Goal: Information Seeking & Learning: Learn about a topic

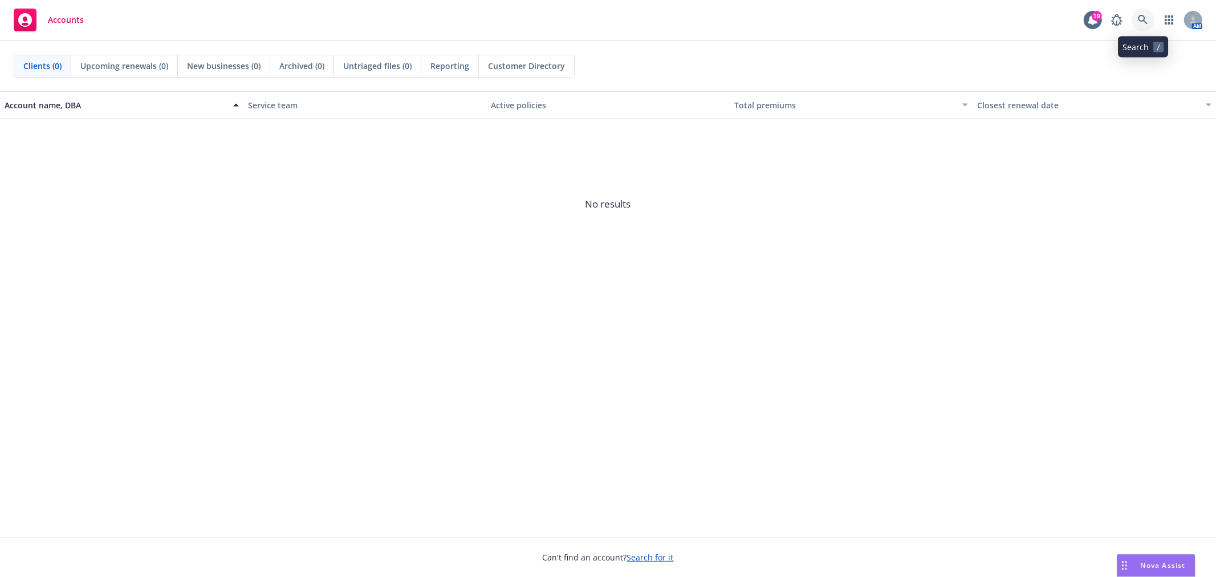
click at [1144, 18] on icon at bounding box center [1143, 20] width 10 height 10
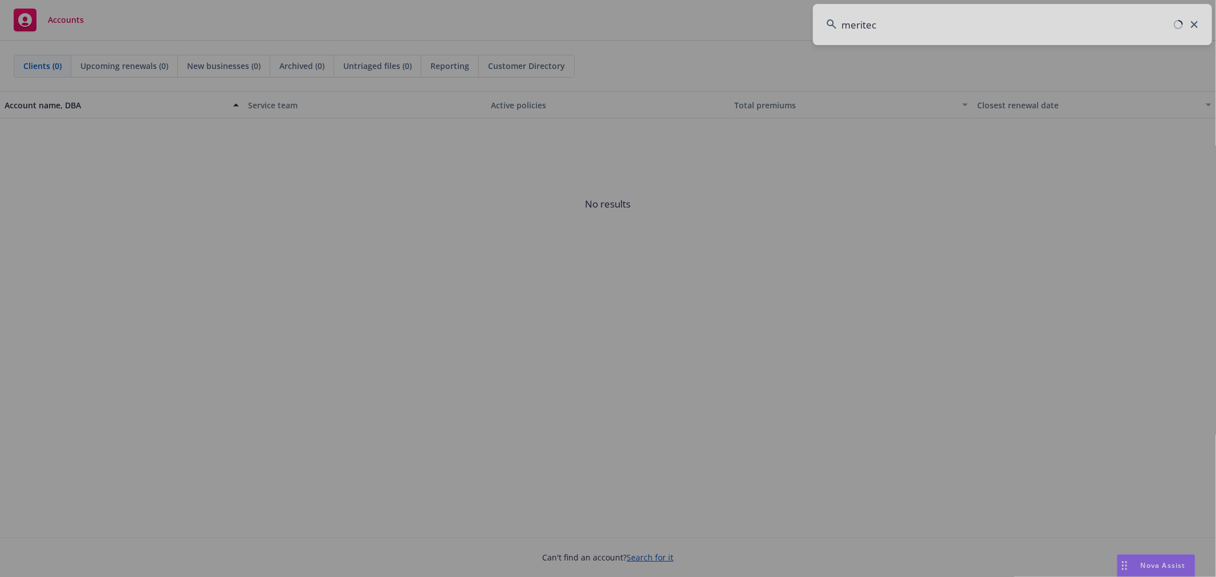
type input "meritech"
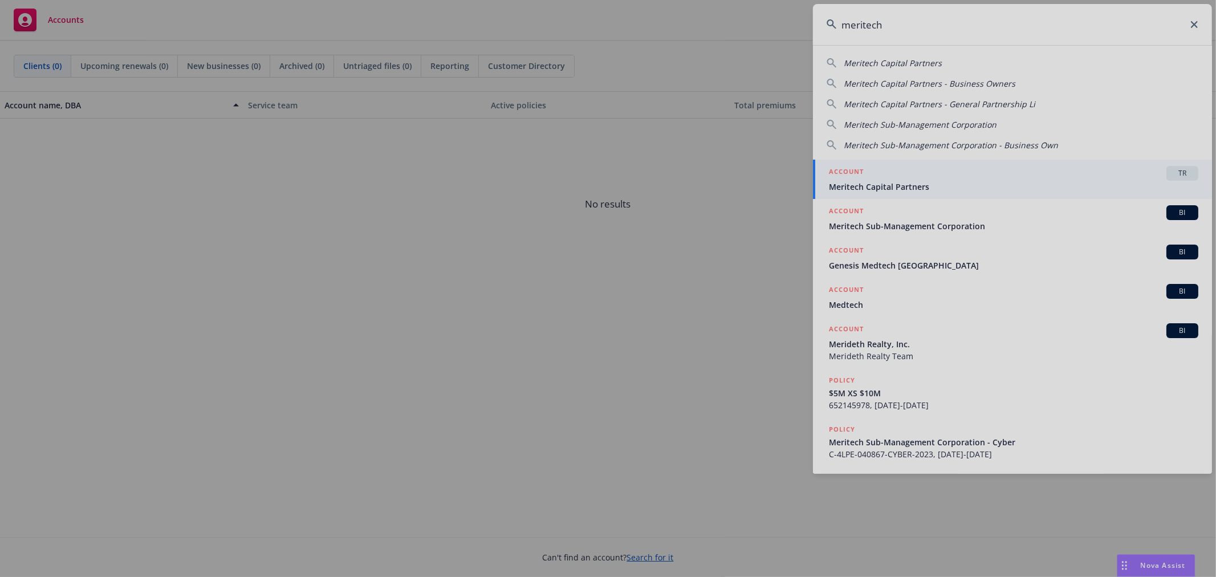
click at [1082, 180] on div at bounding box center [608, 288] width 1216 height 577
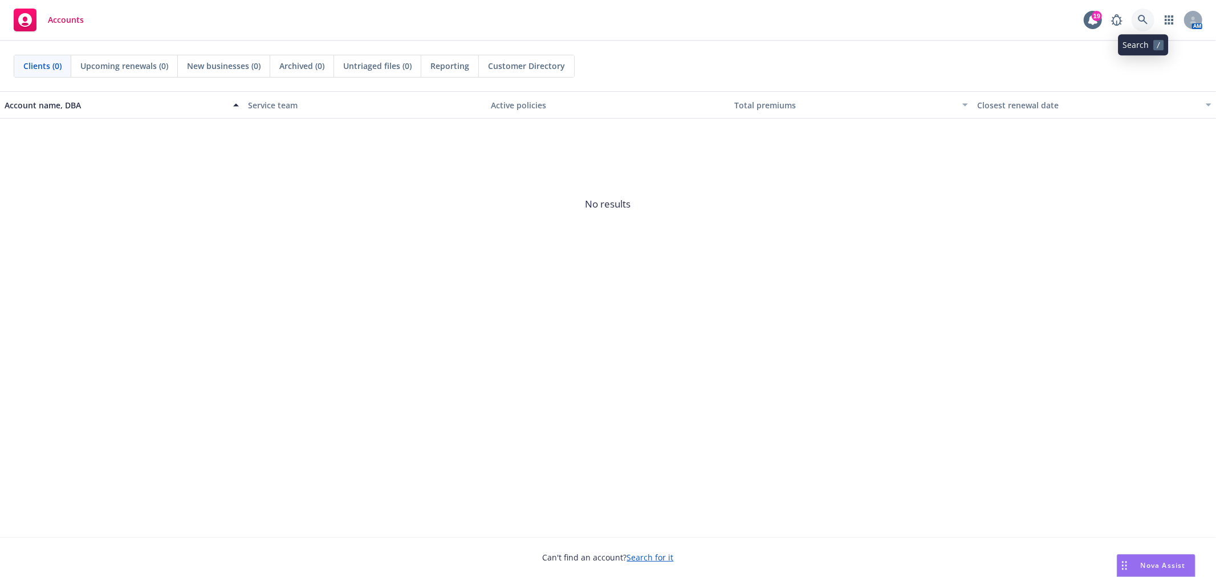
click at [1142, 26] on link at bounding box center [1143, 20] width 23 height 23
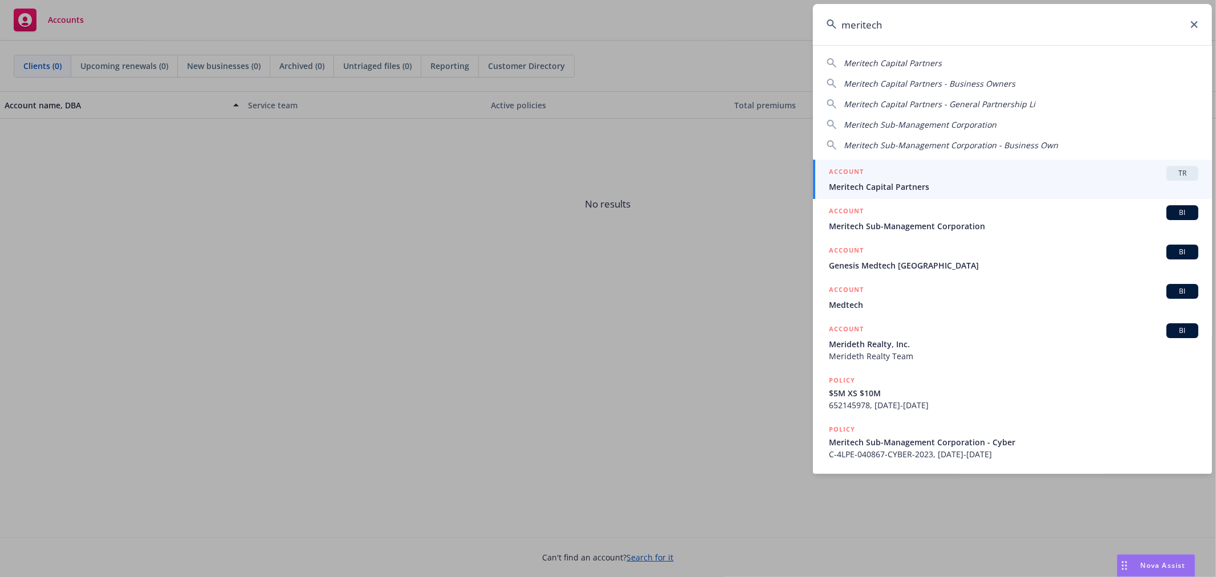
type input "meritech"
click at [950, 169] on div "ACCOUNT TR" at bounding box center [1013, 173] width 369 height 15
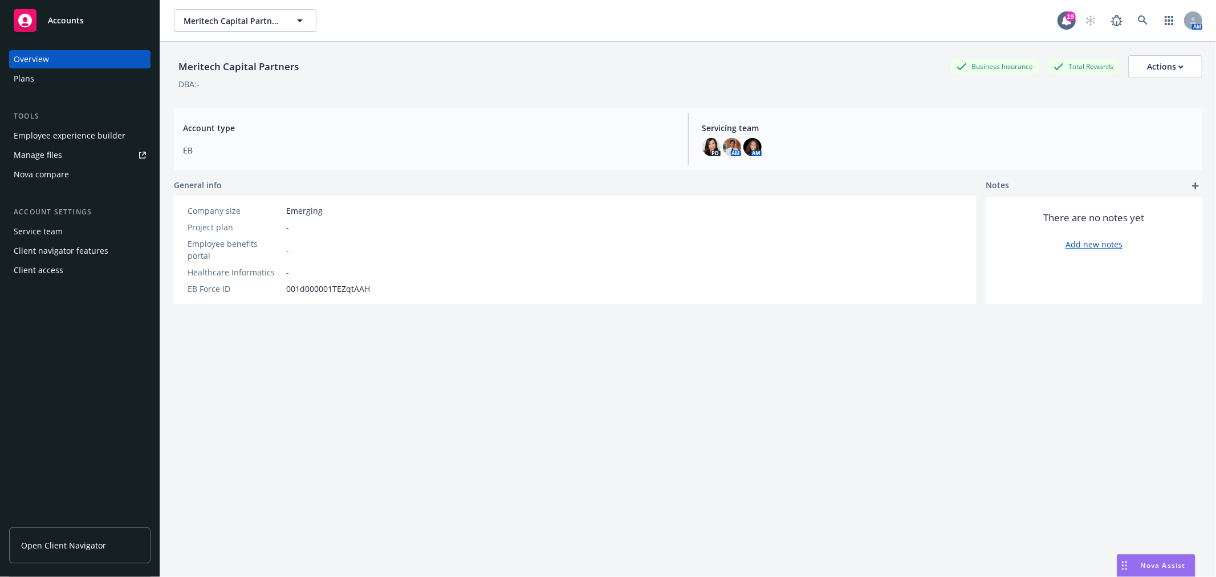
click at [64, 133] on div "Employee experience builder" at bounding box center [70, 136] width 112 height 18
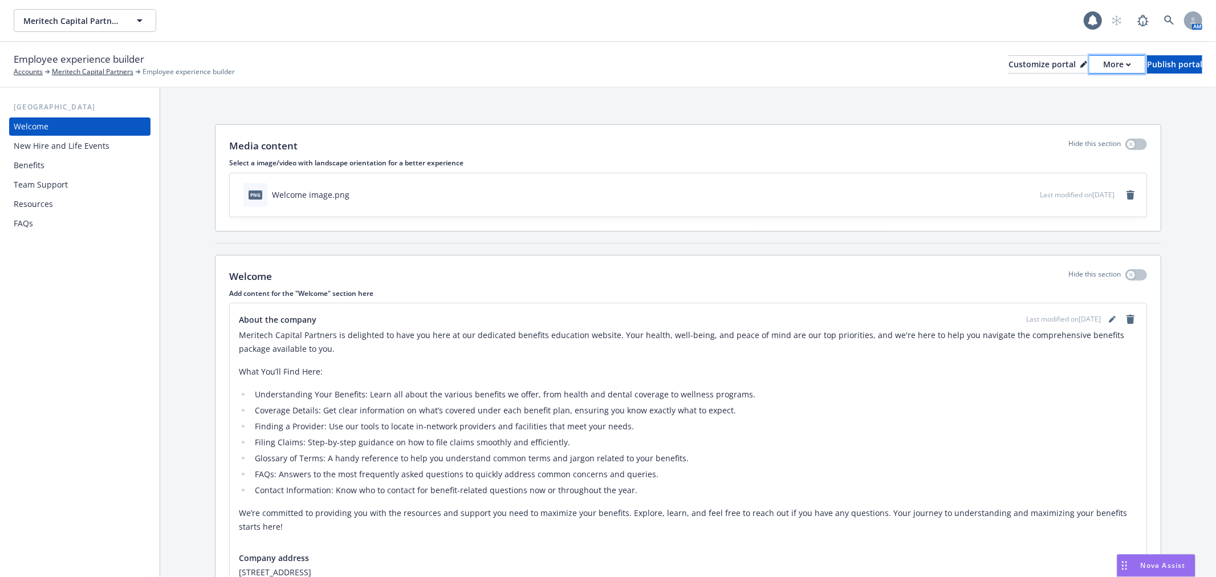
click at [1103, 57] on div "More" at bounding box center [1117, 64] width 28 height 17
click at [1082, 84] on link "Copy preview link" at bounding box center [1057, 90] width 104 height 23
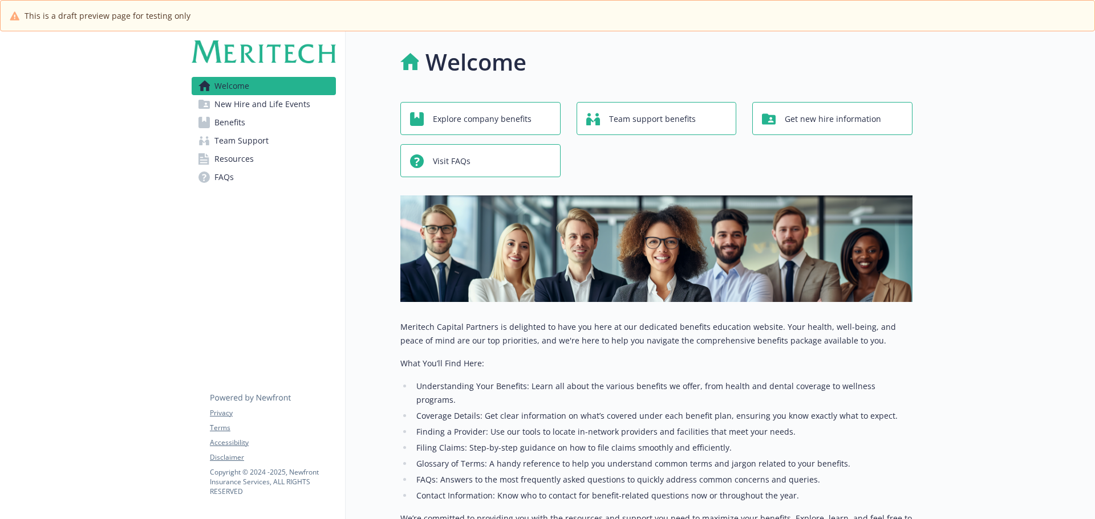
click at [269, 124] on link "Benefits" at bounding box center [264, 122] width 144 height 18
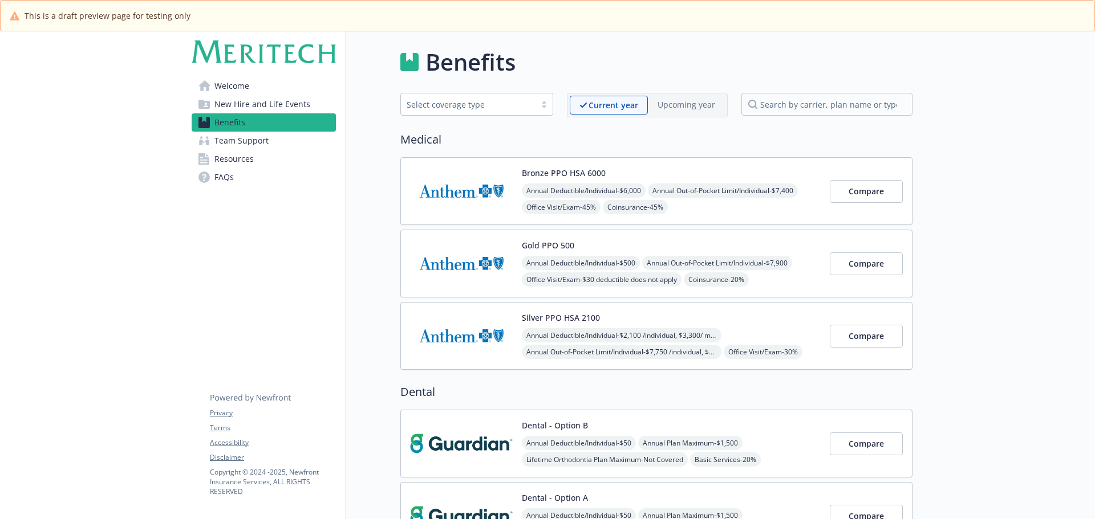
click at [457, 192] on img at bounding box center [461, 191] width 103 height 48
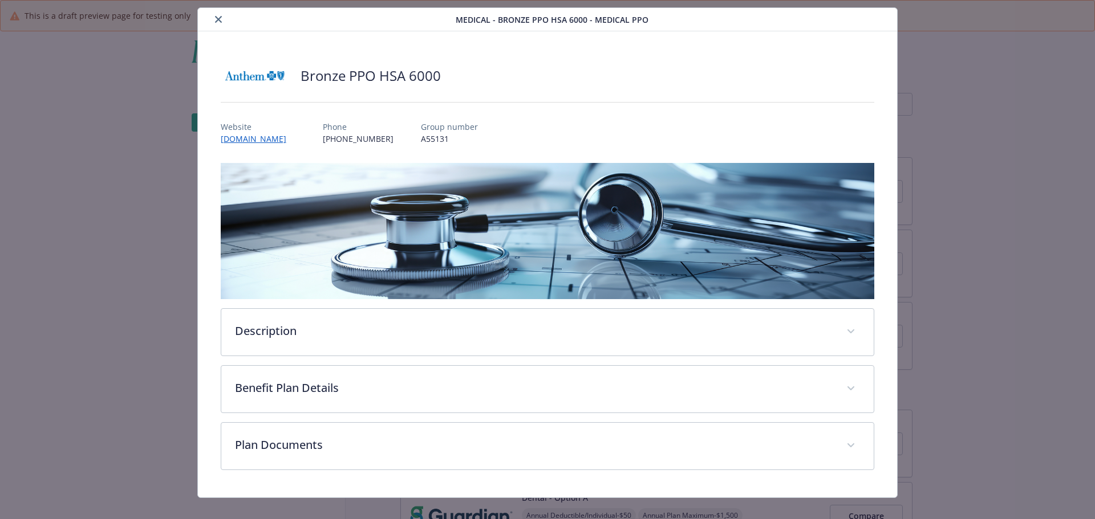
scroll to position [43, 0]
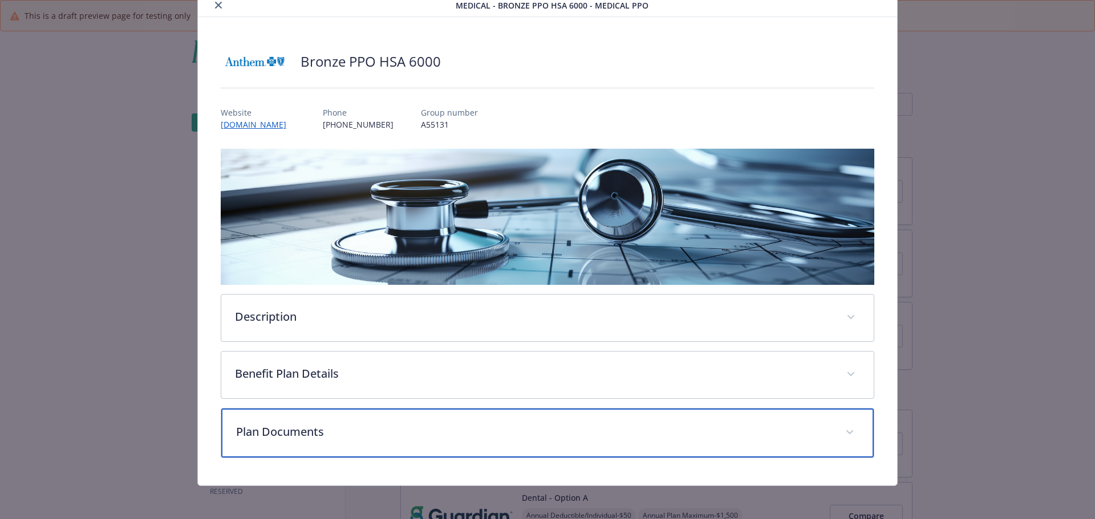
click at [574, 417] on div "Plan Documents" at bounding box center [547, 433] width 653 height 49
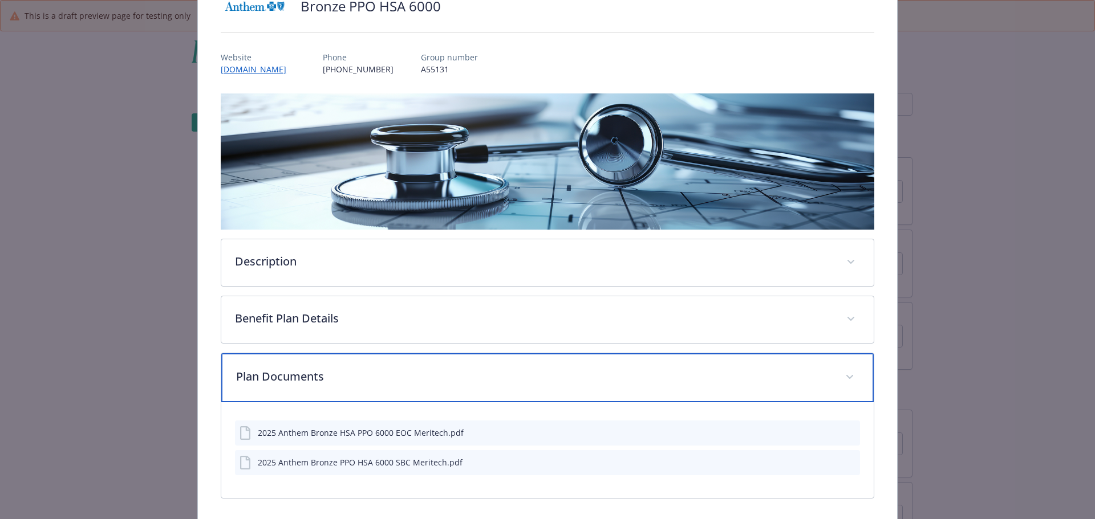
scroll to position [141, 0]
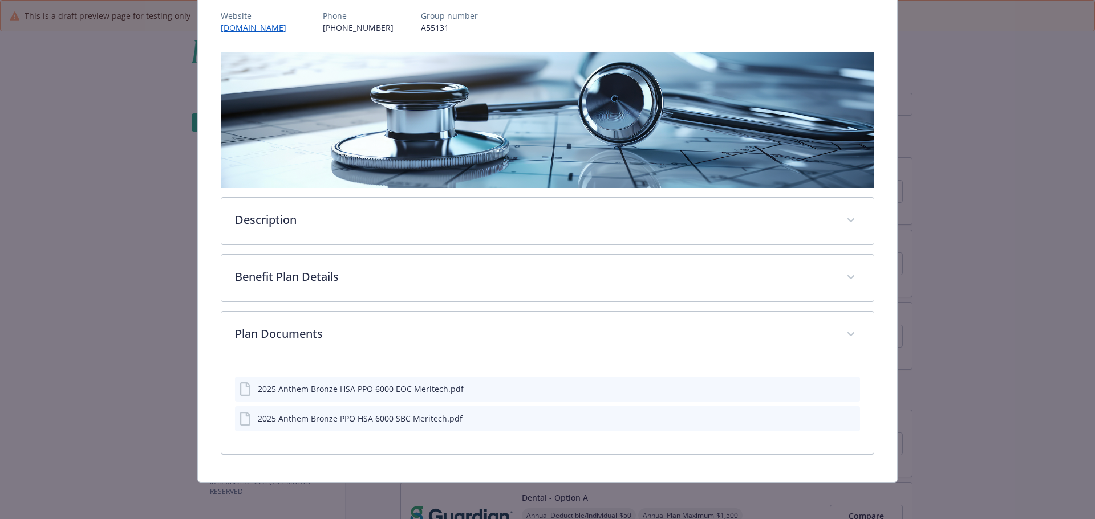
click at [842, 413] on div "details for plan Medical - Bronze PPO HSA 6000 - Medical PPO" at bounding box center [841, 419] width 29 height 12
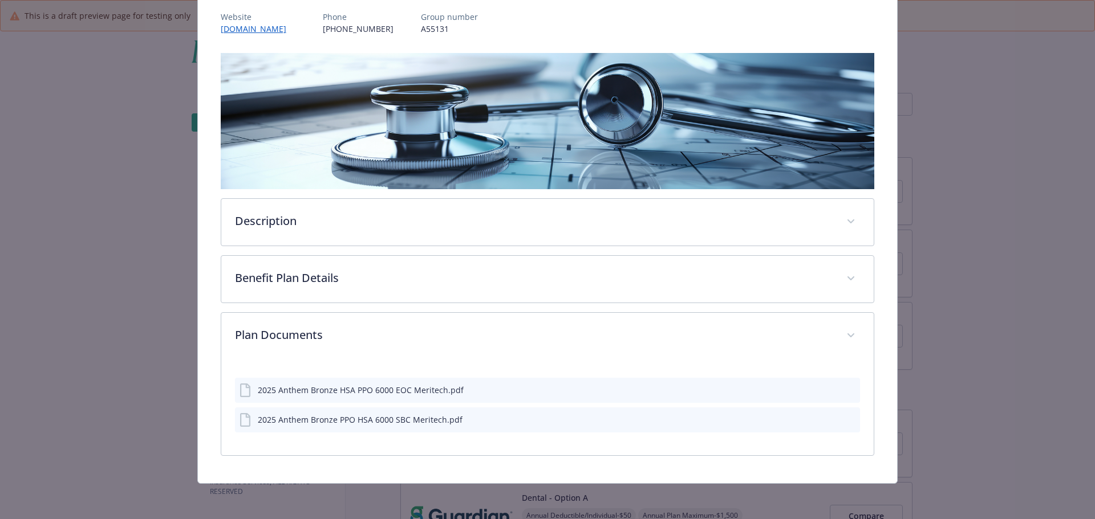
click at [844, 420] on icon "preview file" at bounding box center [849, 419] width 10 height 8
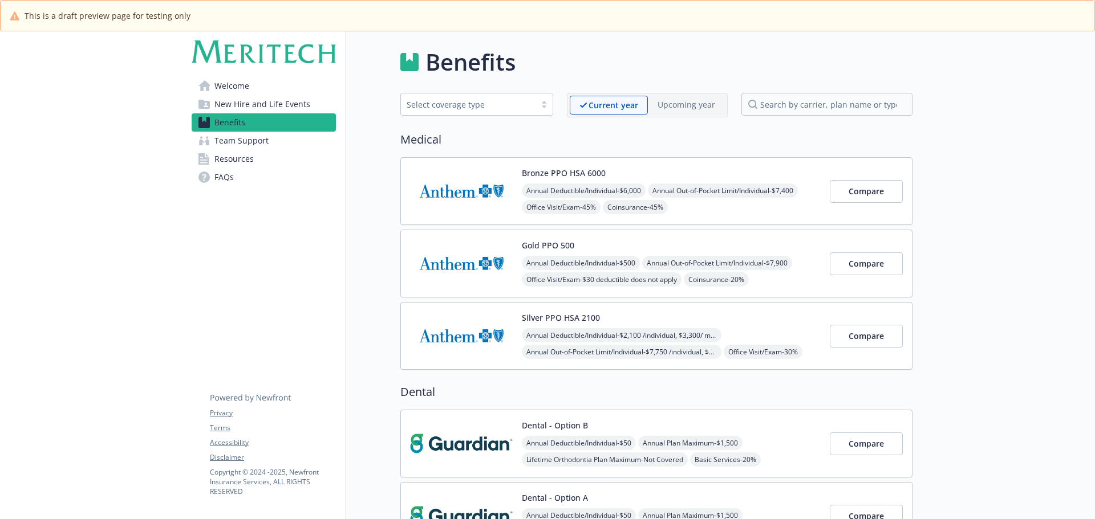
click at [461, 281] on img at bounding box center [461, 263] width 103 height 48
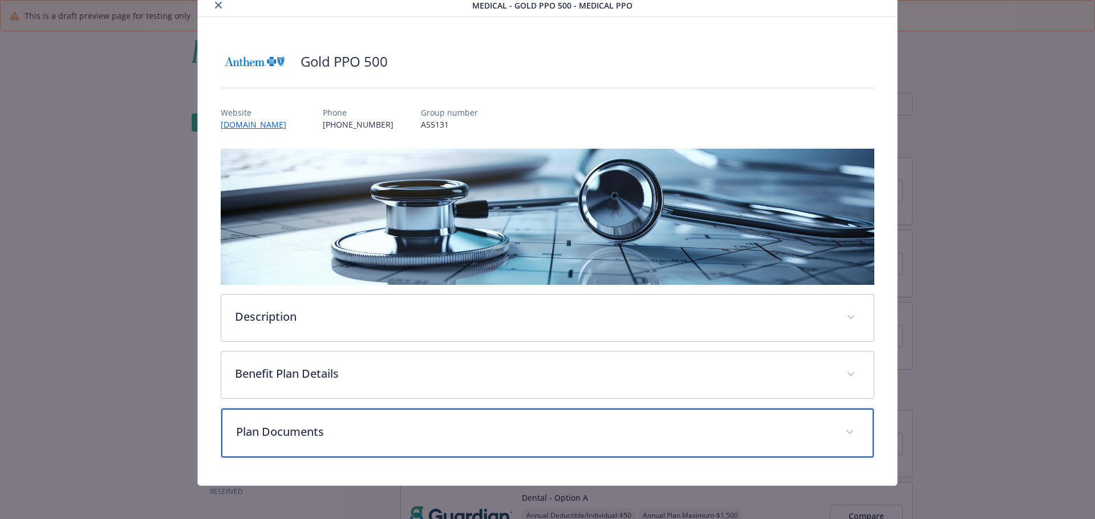
click at [330, 428] on p "Plan Documents" at bounding box center [534, 432] width 596 height 17
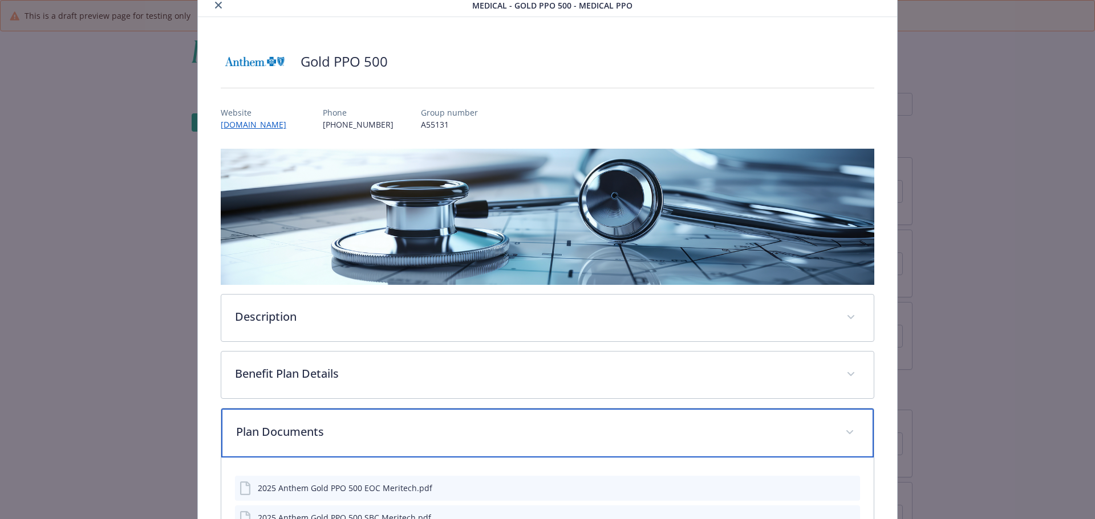
scroll to position [141, 0]
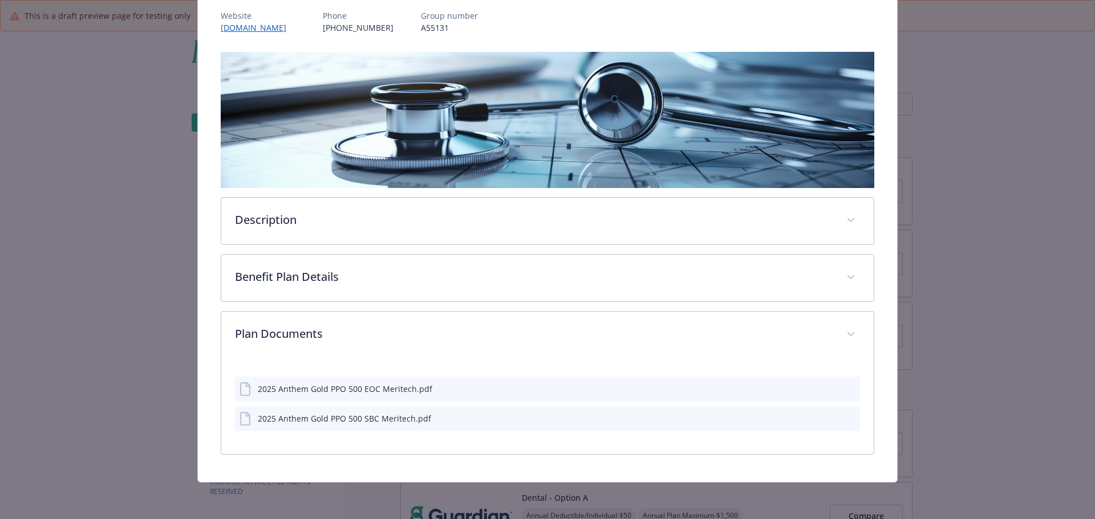
click at [844, 418] on icon "preview file" at bounding box center [849, 418] width 10 height 8
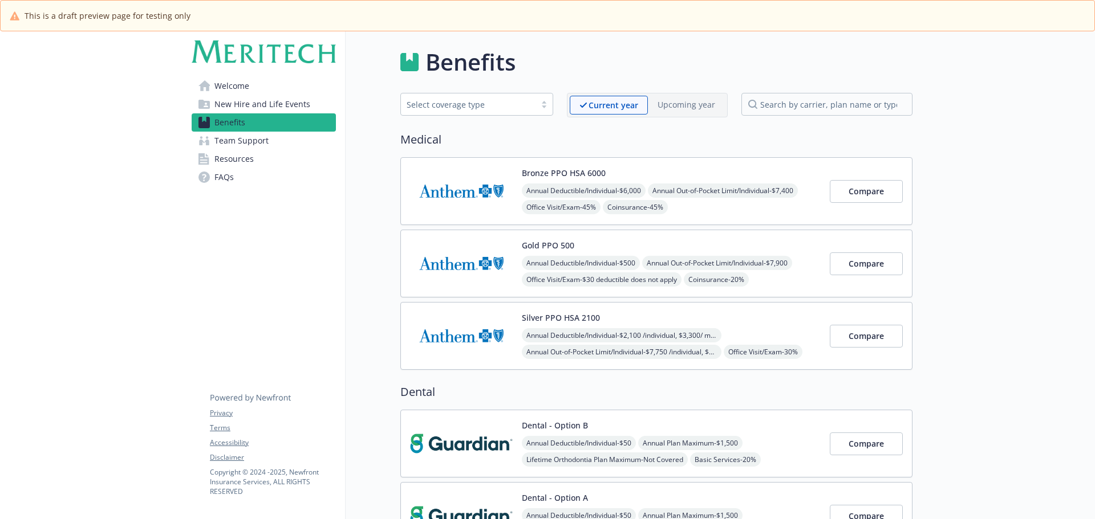
click at [450, 338] on img at bounding box center [461, 336] width 103 height 48
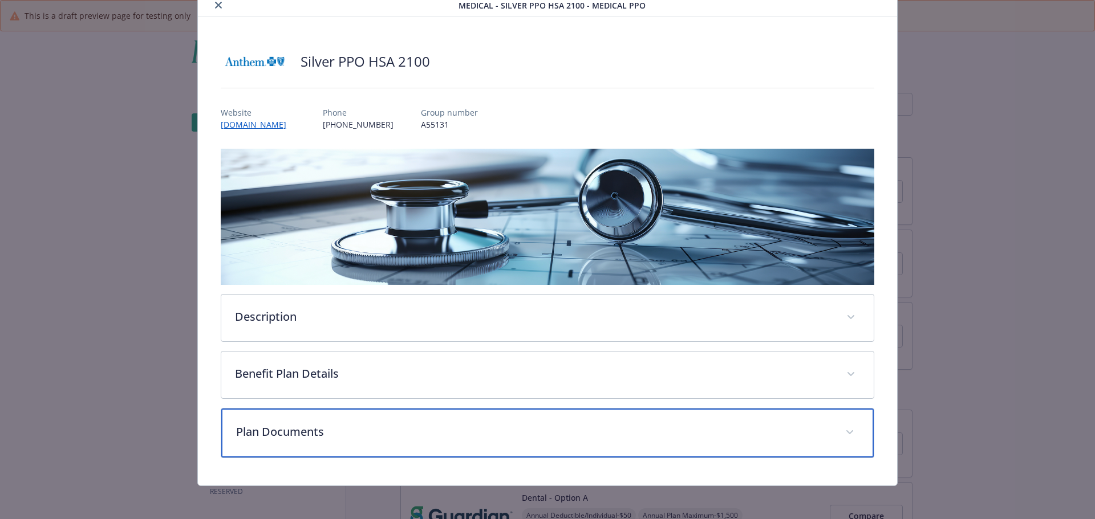
click at [326, 432] on p "Plan Documents" at bounding box center [534, 432] width 596 height 17
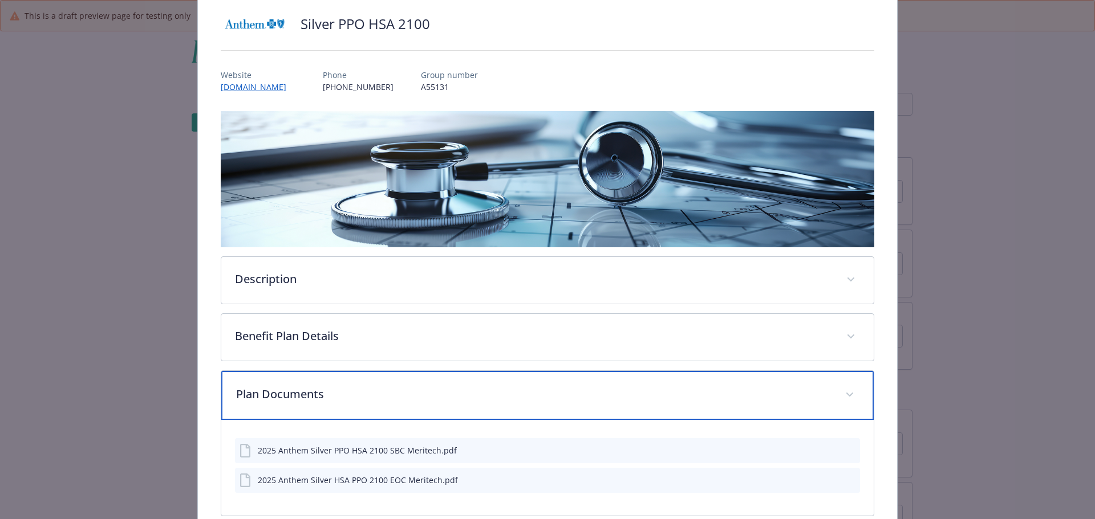
scroll to position [141, 0]
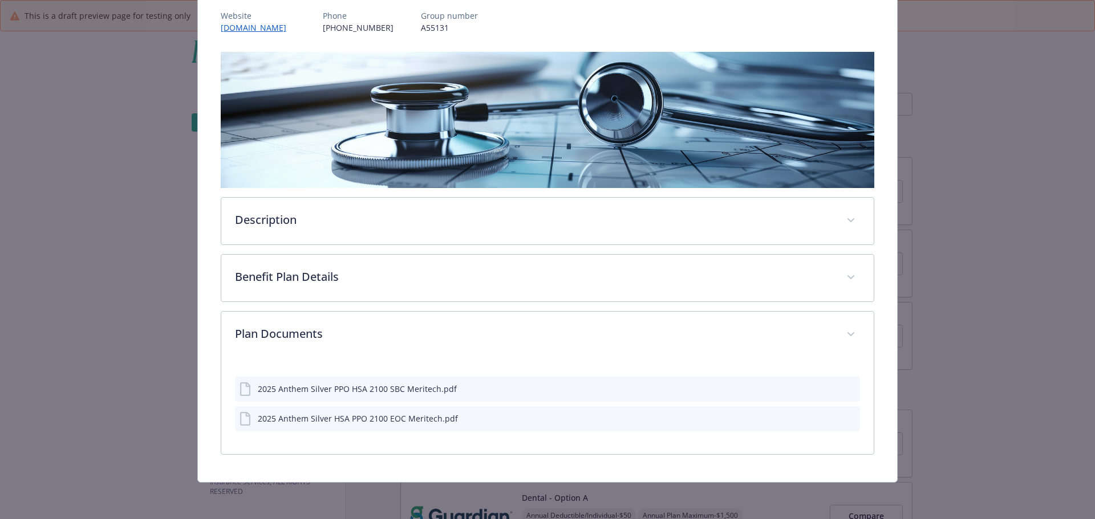
click at [844, 384] on icon "preview file" at bounding box center [849, 388] width 10 height 8
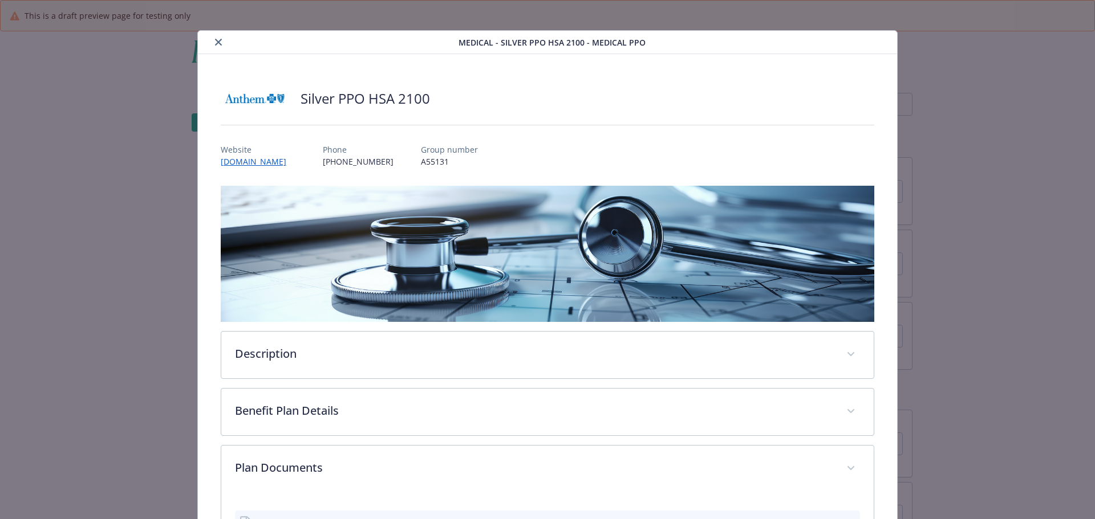
scroll to position [0, 0]
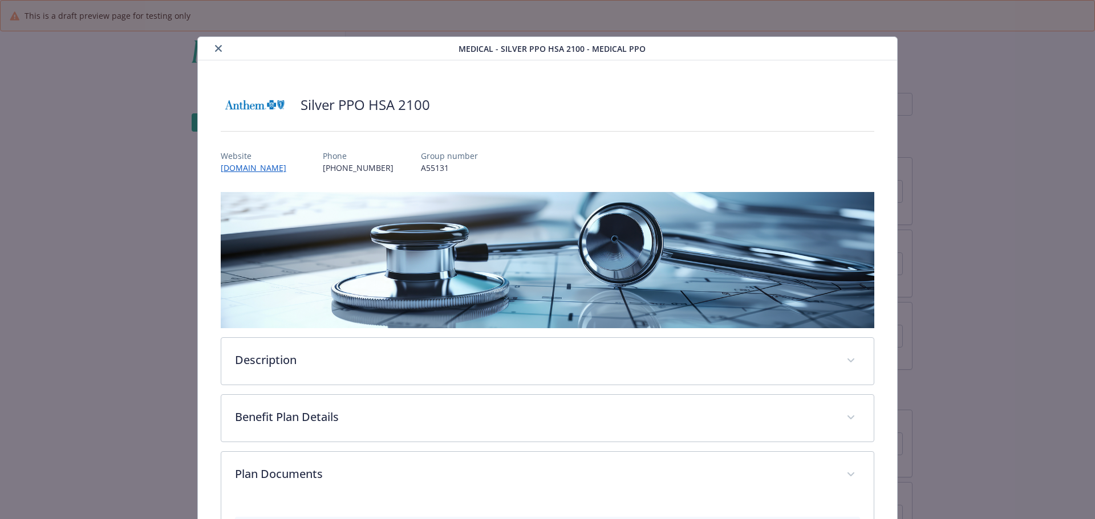
click at [221, 49] on button "close" at bounding box center [219, 49] width 14 height 14
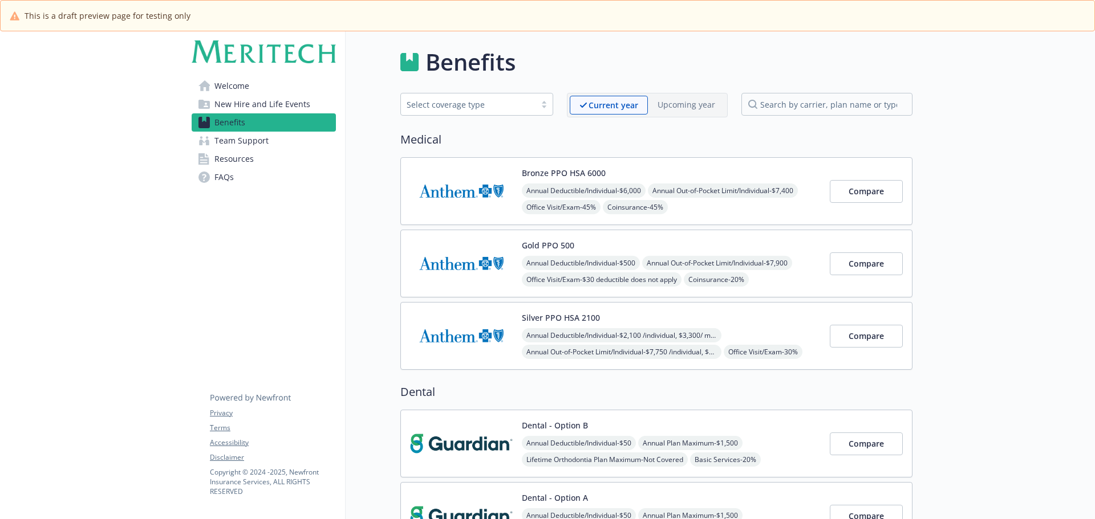
click at [245, 100] on span "New Hire and Life Events" at bounding box center [262, 104] width 96 height 18
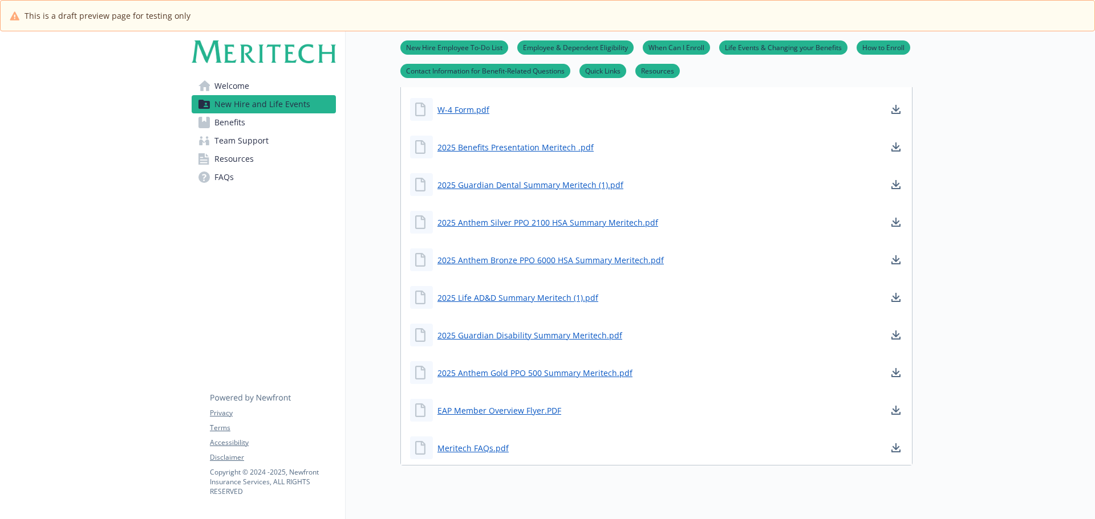
scroll to position [619, 0]
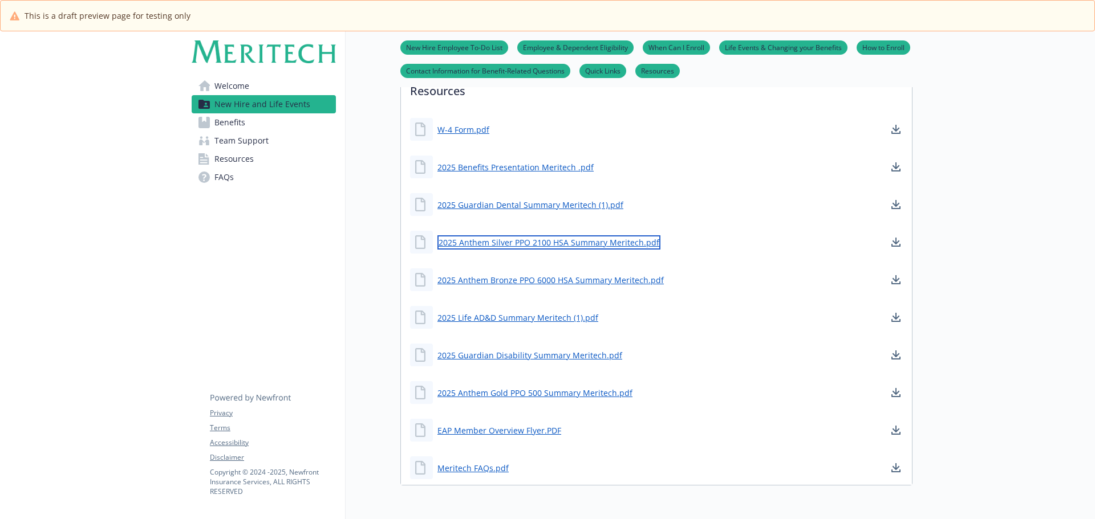
click at [621, 241] on link "2025 Anthem Silver PPO 2100 HSA Summary Meritech.pdf" at bounding box center [548, 242] width 223 height 14
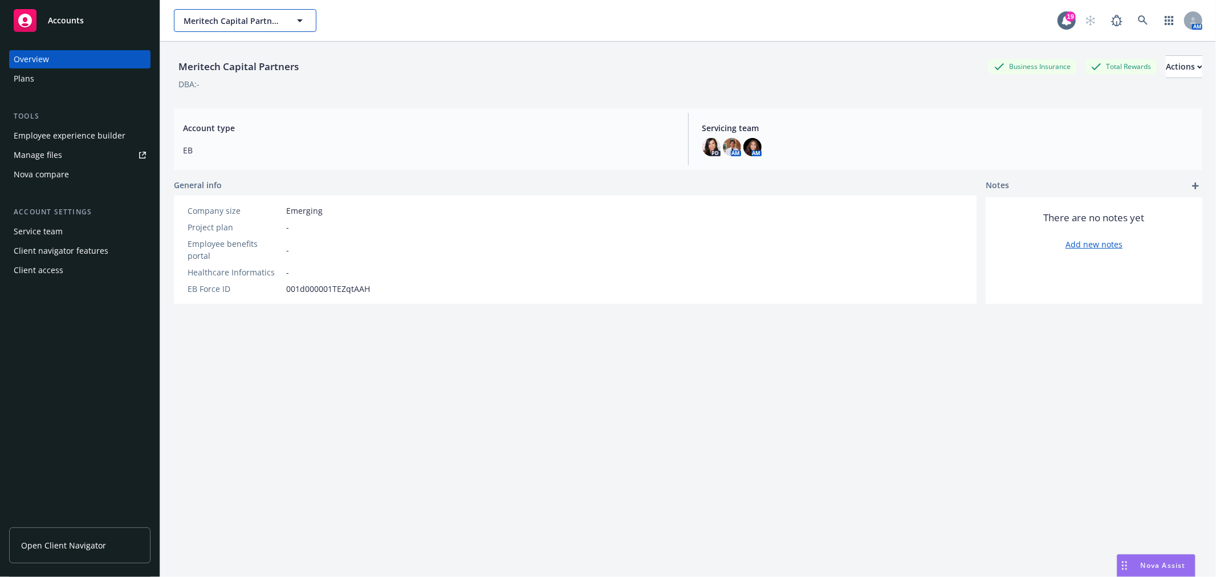
click at [215, 18] on span "Meritech Capital Partners" at bounding box center [233, 21] width 99 height 12
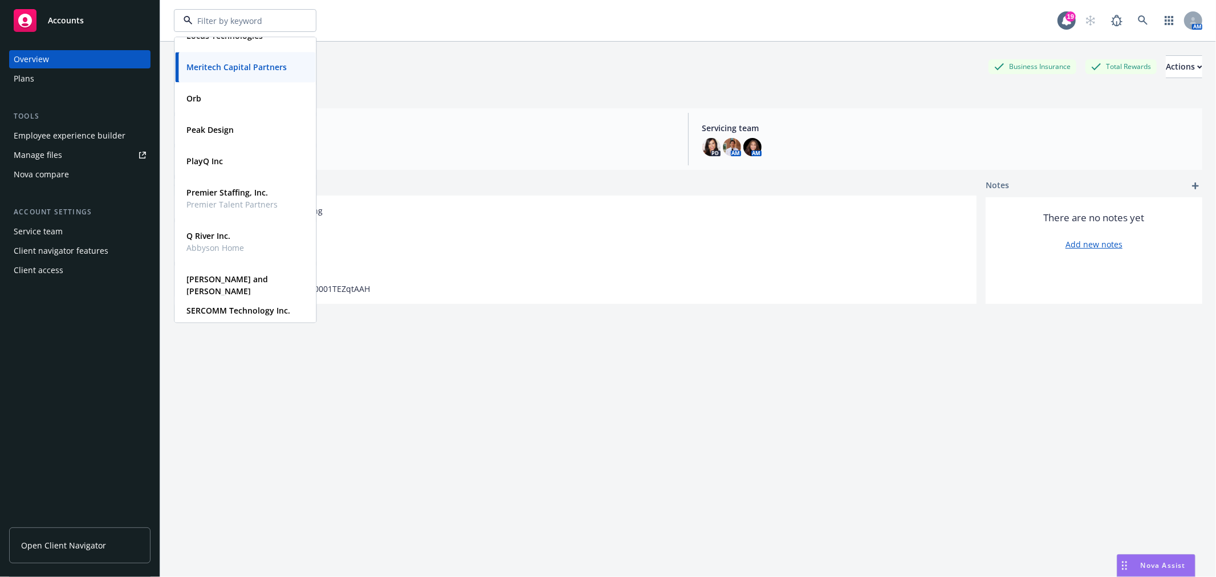
scroll to position [380, 0]
click at [218, 97] on div "Orb" at bounding box center [245, 97] width 127 height 17
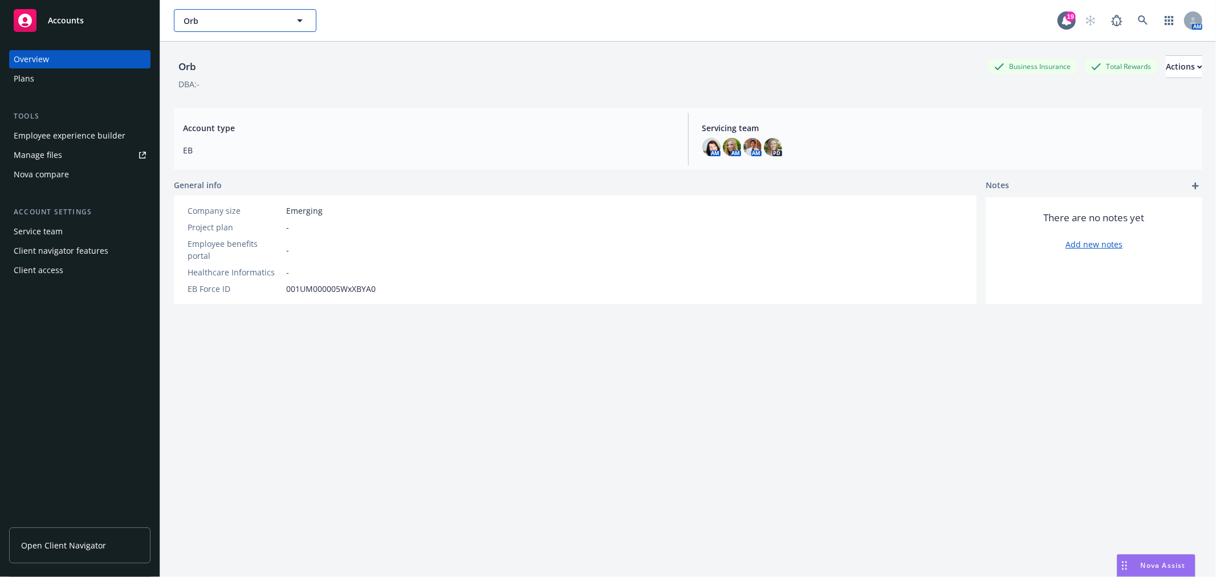
click at [307, 24] on button "Orb" at bounding box center [245, 20] width 143 height 23
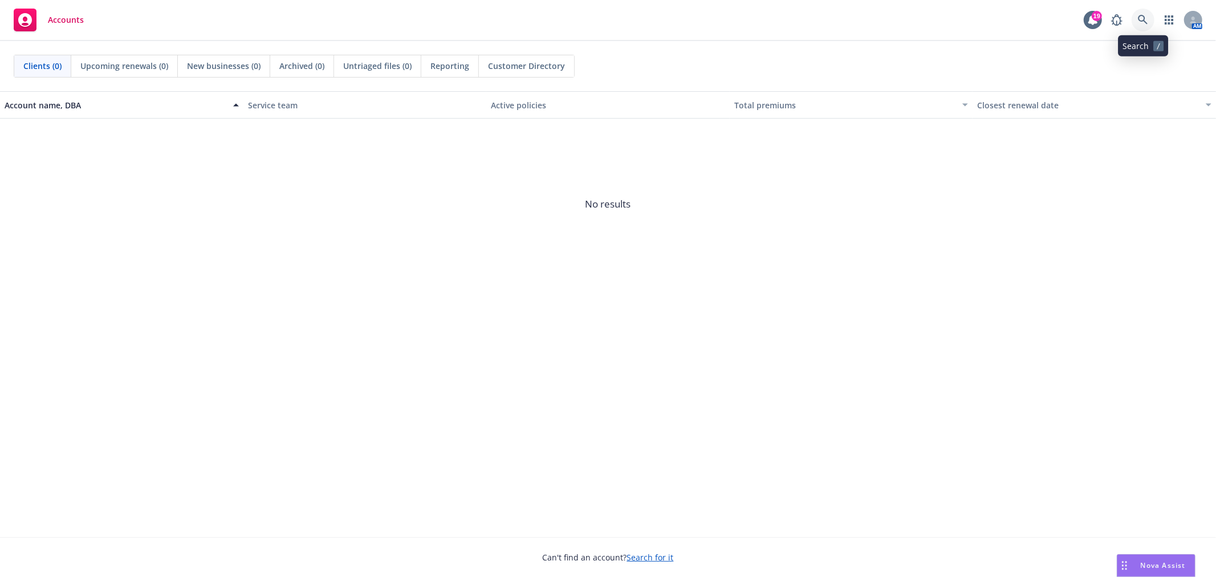
click at [1142, 16] on icon at bounding box center [1143, 20] width 10 height 10
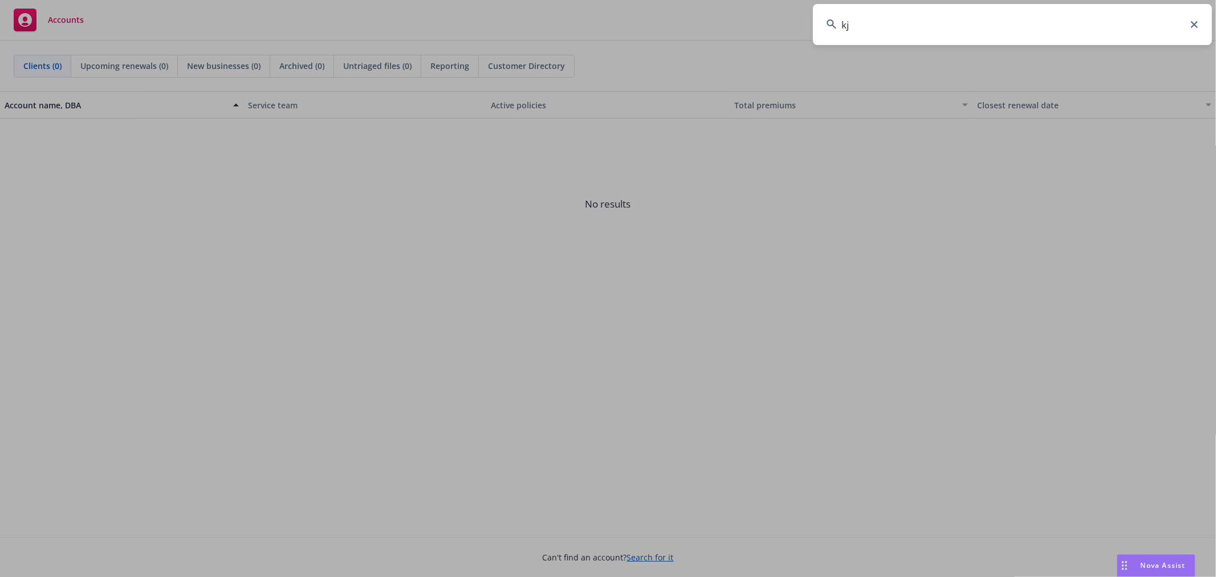
type input "k"
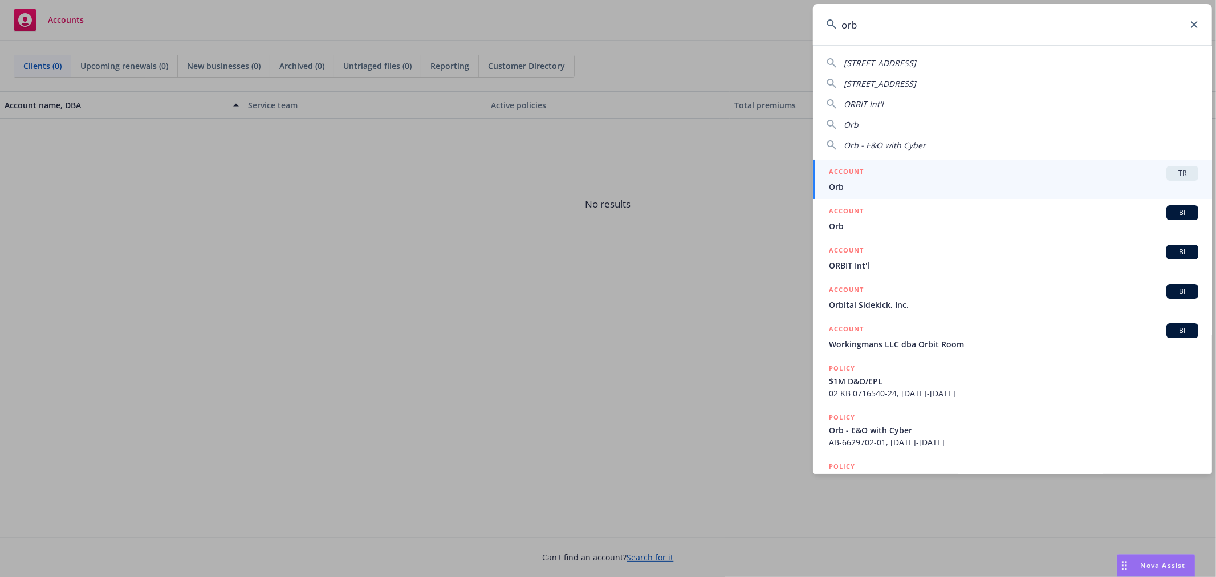
type input "orb"
click at [966, 166] on div "ACCOUNT TR" at bounding box center [1013, 173] width 369 height 15
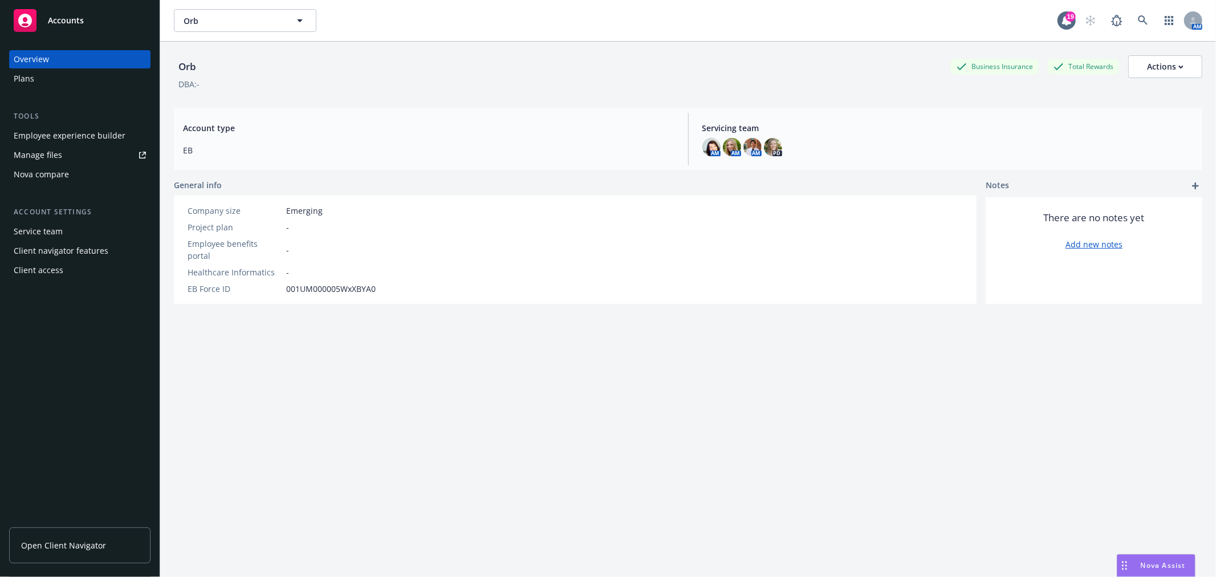
click at [78, 89] on div "Overview Plans Tools Employee experience builder Manage files Nova compare Acco…" at bounding box center [79, 164] width 141 height 229
click at [79, 86] on div "Plans" at bounding box center [80, 79] width 132 height 18
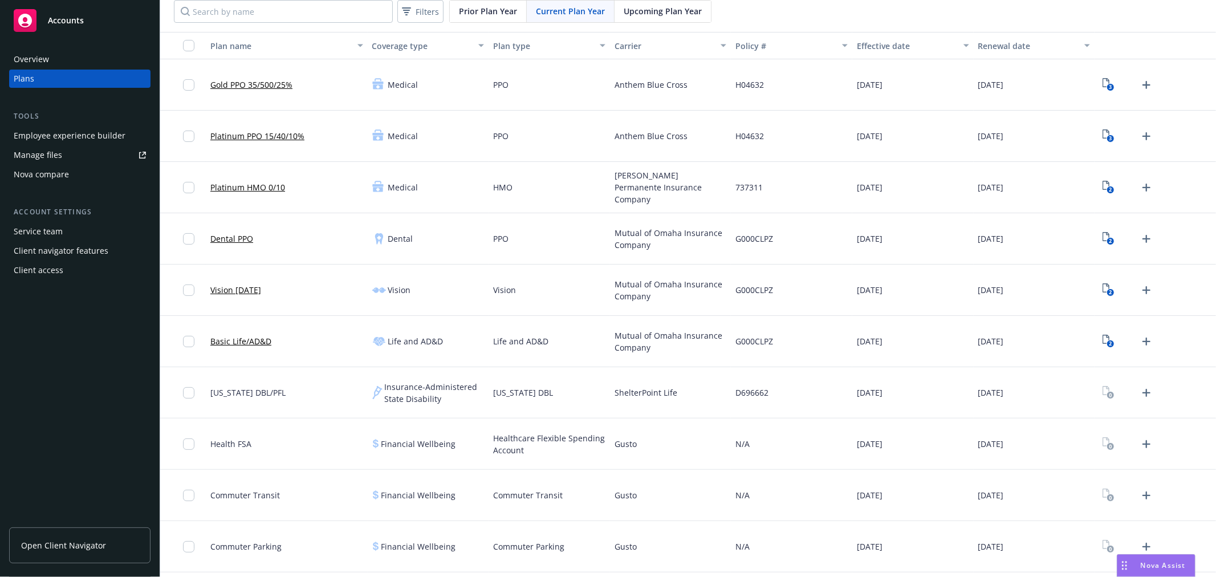
scroll to position [99, 0]
